Goal: Entertainment & Leisure: Consume media (video, audio)

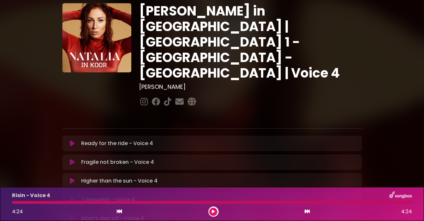
scroll to position [65, 0]
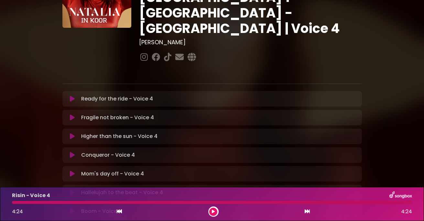
click at [73, 96] on icon at bounding box center [72, 99] width 5 height 6
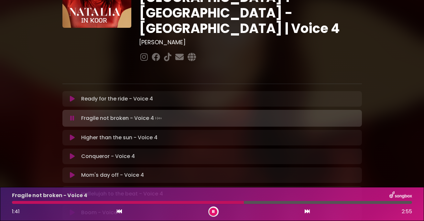
click at [215, 211] on button at bounding box center [213, 212] width 8 height 8
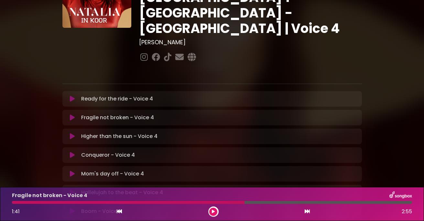
click at [198, 201] on div at bounding box center [128, 202] width 233 height 3
click at [213, 209] on button at bounding box center [213, 212] width 8 height 8
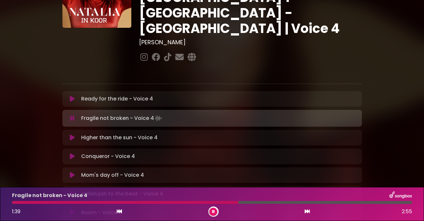
click at [204, 203] on div at bounding box center [125, 202] width 227 height 3
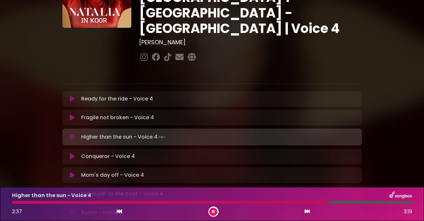
click at [213, 209] on button at bounding box center [213, 212] width 8 height 8
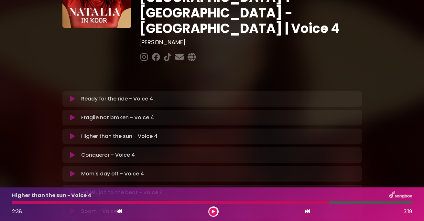
click at [264, 203] on div at bounding box center [171, 202] width 318 height 3
click at [212, 210] on icon at bounding box center [213, 212] width 3 height 4
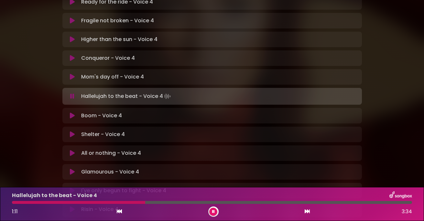
scroll to position [129, 0]
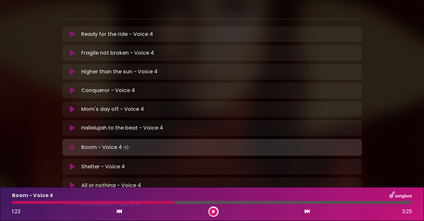
click at [214, 211] on icon at bounding box center [213, 212] width 3 height 4
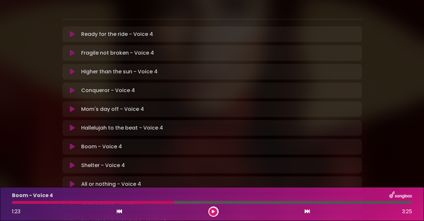
click at [141, 202] on div at bounding box center [93, 202] width 162 height 3
click at [211, 209] on button at bounding box center [213, 212] width 8 height 8
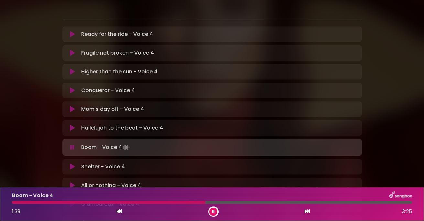
click at [212, 210] on button at bounding box center [213, 212] width 8 height 8
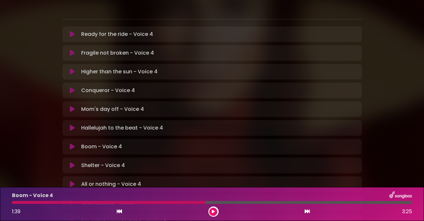
click at [171, 202] on div at bounding box center [109, 202] width 194 height 3
click at [216, 209] on button at bounding box center [213, 212] width 8 height 8
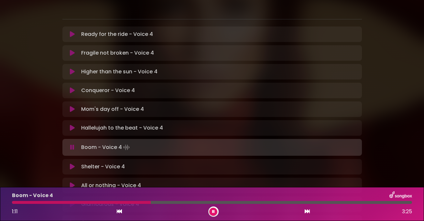
click at [151, 202] on div at bounding box center [81, 202] width 139 height 3
click at [139, 201] on div "Boom - Voice 4 1:14 3:25" at bounding box center [212, 205] width 408 height 26
click at [139, 202] on div at bounding box center [85, 202] width 146 height 3
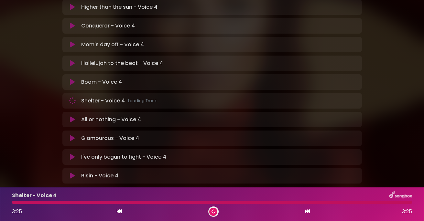
scroll to position [162, 0]
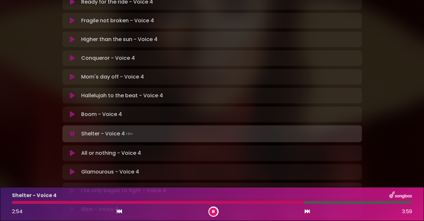
click at [192, 202] on div at bounding box center [158, 202] width 292 height 3
click at [178, 202] on div at bounding box center [104, 202] width 185 height 3
click at [152, 201] on div "Shelter - Voice 4 1:42 3:59" at bounding box center [212, 205] width 408 height 26
click at [153, 203] on div at bounding box center [98, 202] width 172 height 3
click at [148, 202] on div at bounding box center [130, 202] width 236 height 3
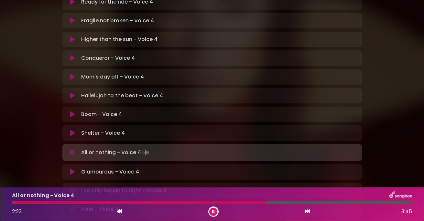
click at [195, 202] on div at bounding box center [139, 202] width 254 height 3
click at [221, 202] on div at bounding box center [141, 202] width 258 height 3
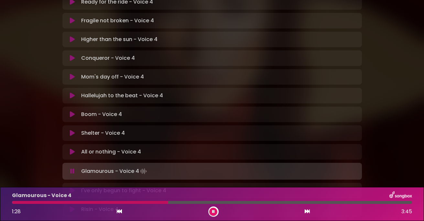
click at [141, 201] on div "Glamourous - Voice 4 1:28 3:45" at bounding box center [212, 205] width 408 height 26
click at [126, 202] on div at bounding box center [91, 202] width 158 height 3
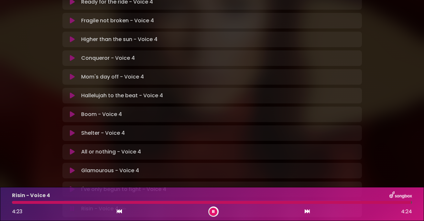
click at [183, 202] on div at bounding box center [211, 202] width 399 height 3
